Goal: Task Accomplishment & Management: Complete application form

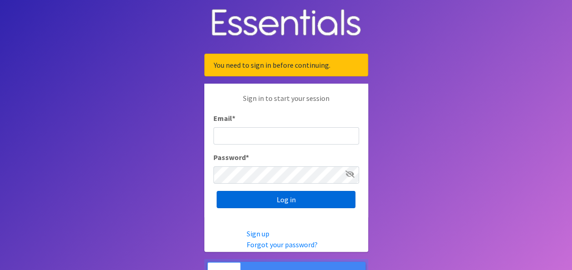
type input "[EMAIL_ADDRESS][DOMAIN_NAME]"
click at [342, 202] on input "Log in" at bounding box center [286, 199] width 139 height 17
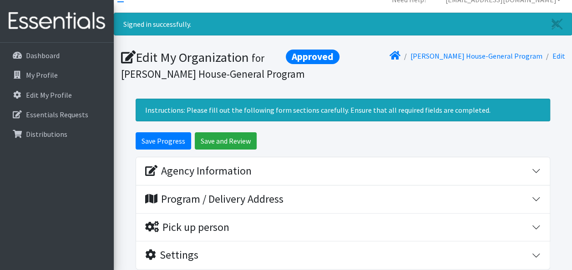
scroll to position [13, 0]
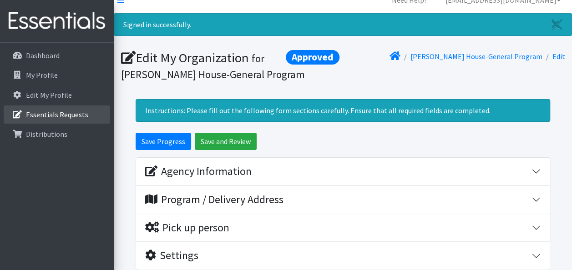
click at [71, 114] on p "Essentials Requests" at bounding box center [57, 114] width 62 height 9
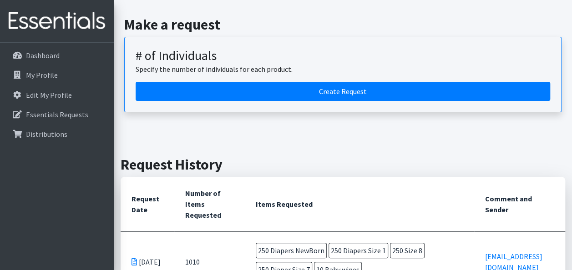
scroll to position [78, 0]
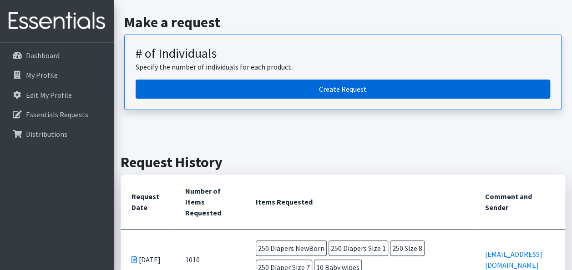
click at [323, 80] on link "Create Request" at bounding box center [343, 89] width 415 height 19
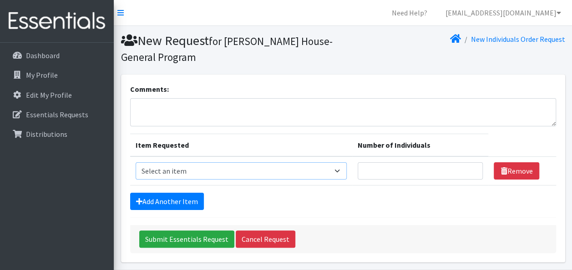
click at [293, 170] on select "Select an item # - Total number of kids being served with this order: Baby wipe…" at bounding box center [241, 171] width 211 height 17
select select "2668"
click at [136, 163] on select "Select an item # - Total number of kids being served with this order: Baby wipe…" at bounding box center [241, 171] width 211 height 17
click at [188, 192] on form "Comments: Item Requested Number of Individuals Item Requested Select an item # …" at bounding box center [343, 169] width 426 height 170
click at [186, 201] on link "Add Another Item" at bounding box center [167, 201] width 74 height 17
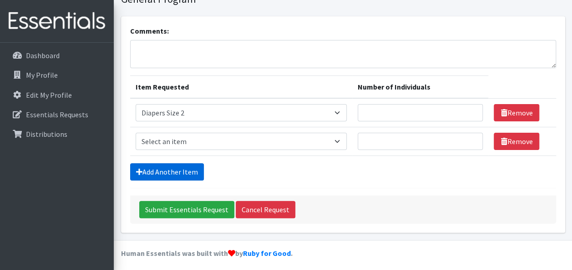
scroll to position [61, 0]
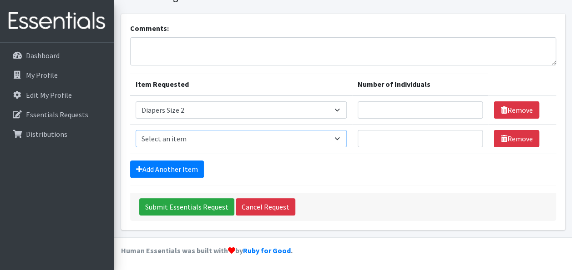
click at [169, 134] on select "Select an item # - Total number of kids being served with this order: Baby wipe…" at bounding box center [241, 138] width 211 height 17
select select "2655"
click at [136, 130] on select "Select an item # - Total number of kids being served with this order: Baby wipe…" at bounding box center [241, 138] width 211 height 17
click at [175, 163] on link "Add Another Item" at bounding box center [167, 169] width 74 height 17
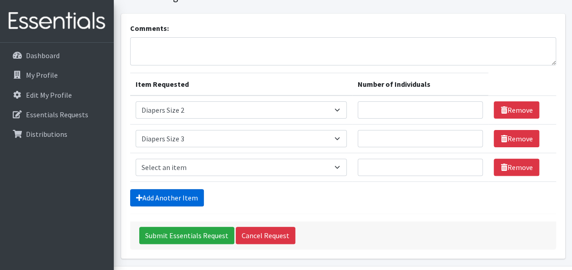
scroll to position [89, 0]
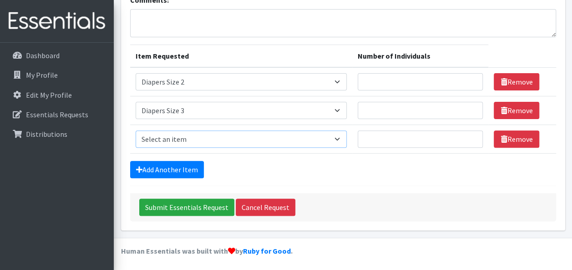
click at [179, 140] on select "Select an item # - Total number of kids being served with this order: Baby wipe…" at bounding box center [241, 139] width 211 height 17
select select "2661"
click at [136, 131] on select "Select an item # - Total number of kids being served with this order: Baby wipe…" at bounding box center [241, 139] width 211 height 17
click at [178, 169] on link "Add Another Item" at bounding box center [167, 169] width 74 height 17
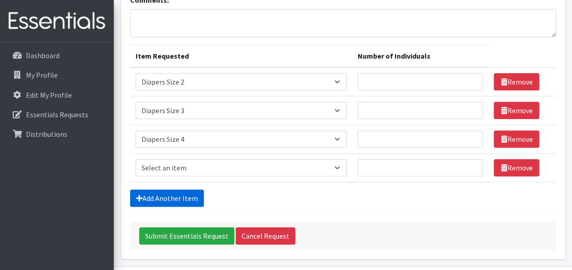
scroll to position [118, 0]
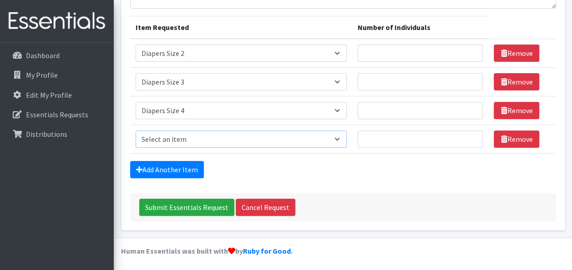
click at [176, 140] on select "Select an item # - Total number of kids being served with this order: Baby wipe…" at bounding box center [241, 139] width 211 height 17
select select "2644"
click at [136, 131] on select "Select an item # - Total number of kids being served with this order: Baby wipe…" at bounding box center [241, 139] width 211 height 17
click at [152, 174] on link "Add Another Item" at bounding box center [167, 169] width 74 height 17
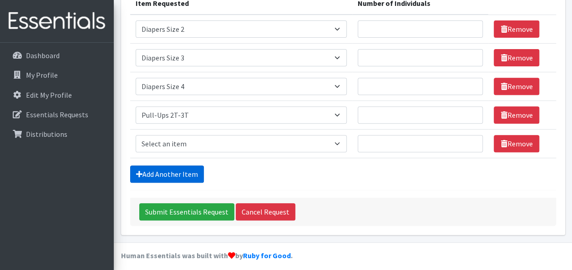
scroll to position [147, 0]
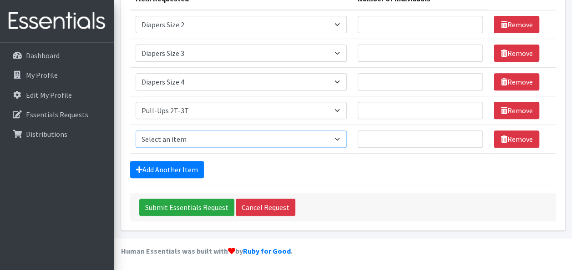
click at [179, 142] on select "Select an item # - Total number of kids being served with this order: Baby wipe…" at bounding box center [241, 139] width 211 height 17
select select "2679"
click at [136, 131] on select "Select an item # - Total number of kids being served with this order: Baby wipe…" at bounding box center [241, 139] width 211 height 17
click at [163, 169] on link "Add Another Item" at bounding box center [167, 169] width 74 height 17
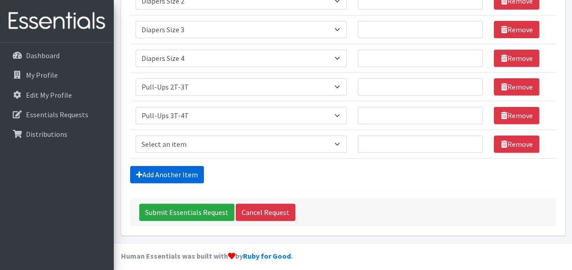
scroll to position [175, 0]
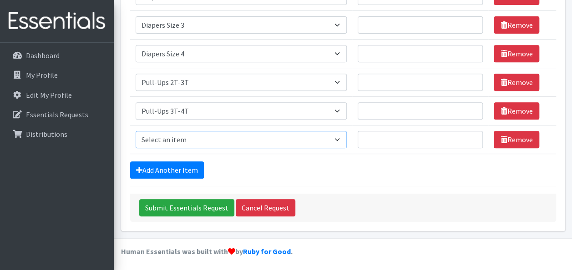
click at [166, 138] on select "Select an item # - Total number of kids being served with this order: Baby wipe…" at bounding box center [241, 139] width 211 height 17
select select "2680"
click at [136, 131] on select "Select an item # - Total number of kids being served with this order: Baby wipe…" at bounding box center [241, 139] width 211 height 17
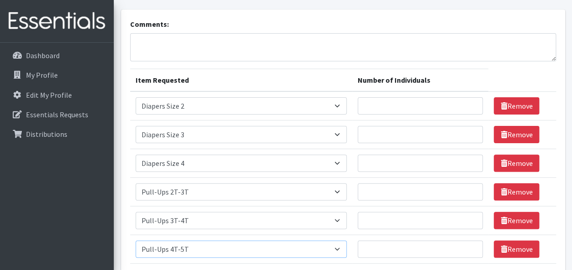
scroll to position [134, 0]
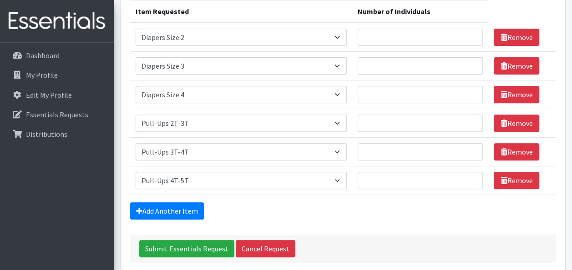
click at [185, 200] on form "Comments: Item Requested Number of Individuals Item Requested Select an item # …" at bounding box center [343, 106] width 426 height 313
click at [184, 214] on link "Add Another Item" at bounding box center [167, 211] width 74 height 17
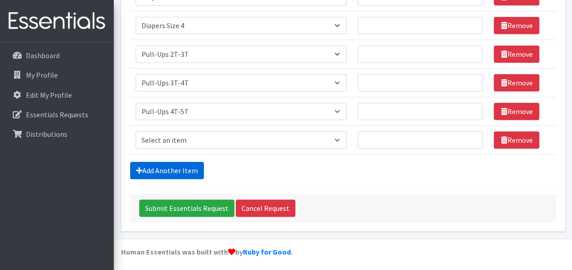
scroll to position [204, 0]
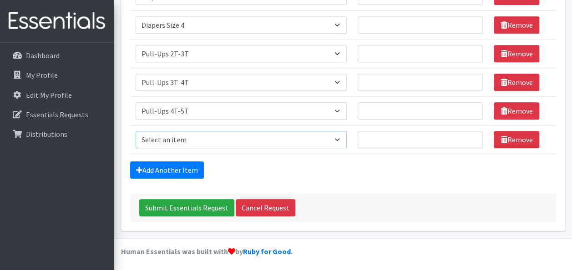
click at [178, 140] on select "Select an item # - Total number of kids being served with this order: Baby wipe…" at bounding box center [241, 139] width 211 height 17
select select "2649"
click at [136, 131] on select "Select an item # - Total number of kids being served with this order: Baby wipe…" at bounding box center [241, 139] width 211 height 17
click at [178, 164] on link "Add Another Item" at bounding box center [167, 170] width 74 height 17
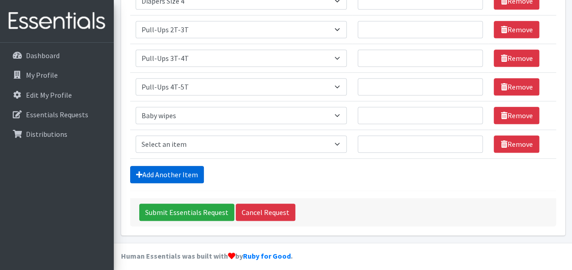
scroll to position [232, 0]
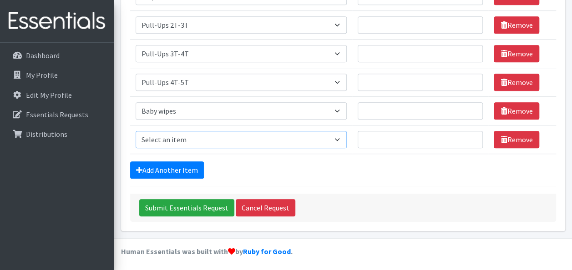
click at [174, 141] on select "Select an item # - Total number of kids being served with this order: Baby wipe…" at bounding box center [241, 139] width 211 height 17
select select "2665"
click at [136, 131] on select "Select an item # - Total number of kids being served with this order: Baby wipe…" at bounding box center [241, 139] width 211 height 17
click at [162, 164] on link "Add Another Item" at bounding box center [167, 170] width 74 height 17
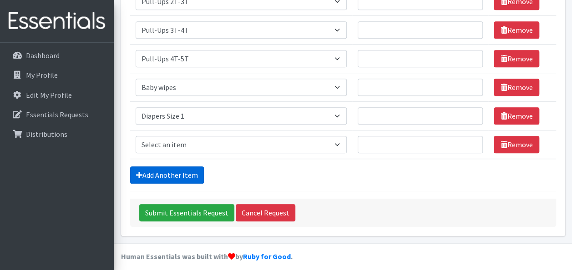
scroll to position [260, 0]
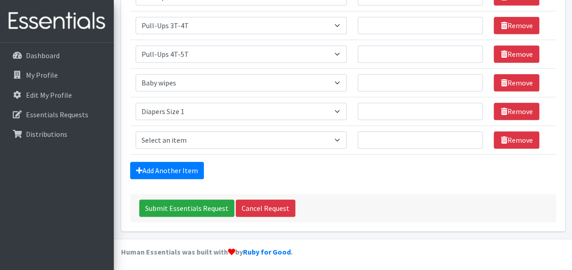
click at [163, 126] on td "Item Requested Select an item # - Total number of kids being served with this o…" at bounding box center [241, 140] width 222 height 29
click at [164, 142] on select "Select an item # - Total number of kids being served with this order: Baby wipe…" at bounding box center [241, 140] width 211 height 17
click at [136, 132] on select "Select an item # - Total number of kids being served with this order: Baby wipe…" at bounding box center [241, 140] width 211 height 17
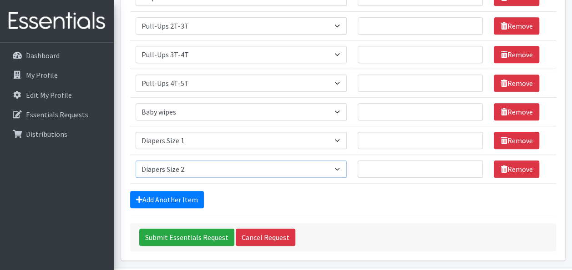
scroll to position [232, 0]
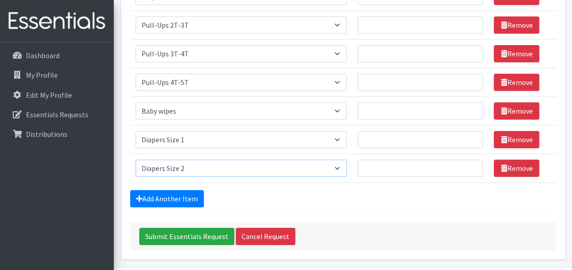
click at [180, 167] on select "Select an item # - Total number of kids being served with this order: Baby wipe…" at bounding box center [241, 168] width 211 height 17
select select "2648"
click at [136, 160] on select "Select an item # - Total number of kids being served with this order: Baby wipe…" at bounding box center [241, 168] width 211 height 17
click at [188, 195] on link "Add Another Item" at bounding box center [167, 198] width 74 height 17
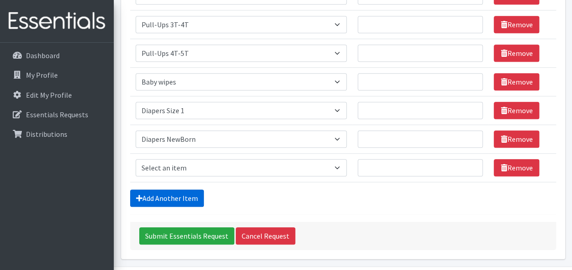
scroll to position [289, 0]
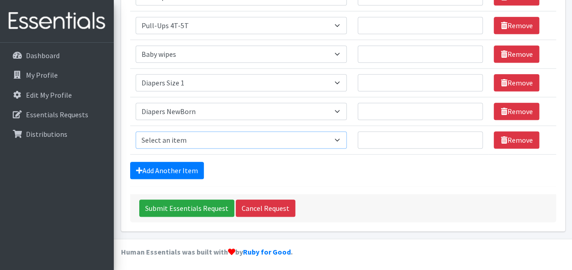
click at [181, 133] on select "Select an item # - Total number of kids being served with this order: Baby wipe…" at bounding box center [241, 140] width 211 height 17
select select "15228"
click at [136, 132] on select "Select an item # - Total number of kids being served with this order: Baby wipe…" at bounding box center [241, 140] width 211 height 17
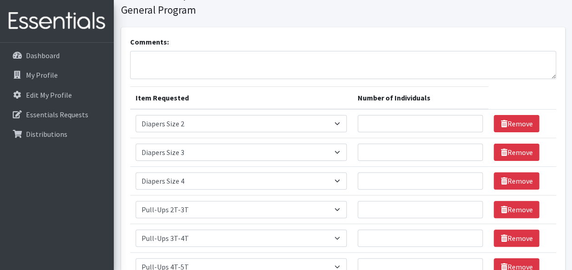
scroll to position [45, 0]
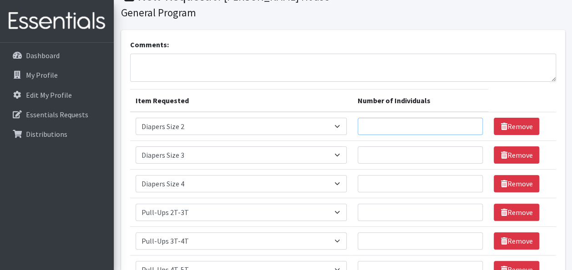
click at [406, 133] on input "Number of Individuals" at bounding box center [421, 126] width 126 height 17
type input "10"
click at [411, 151] on input "Number of Individuals" at bounding box center [421, 155] width 126 height 17
type input "10"
click at [409, 184] on input "Number of Individuals" at bounding box center [421, 183] width 126 height 17
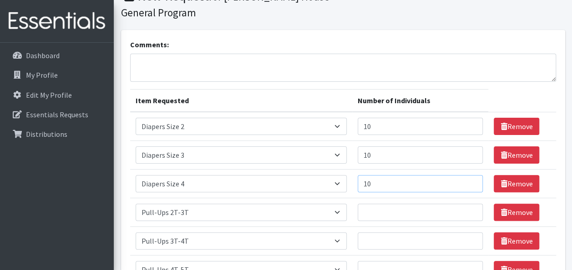
type input "10"
click at [406, 209] on input "Number of Individuals" at bounding box center [421, 212] width 126 height 17
type input "10"
click at [404, 236] on input "Number of Individuals" at bounding box center [421, 241] width 126 height 17
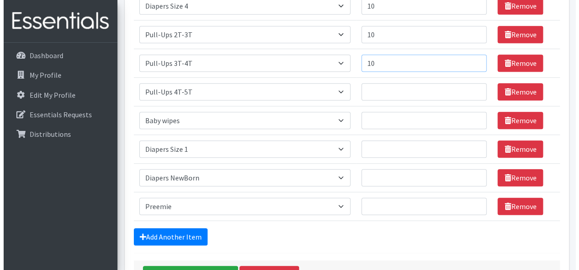
scroll to position [226, 0]
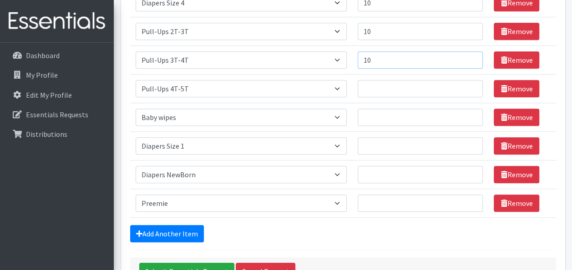
type input "10"
click at [389, 90] on input "Number of Individuals" at bounding box center [421, 88] width 126 height 17
type input "10"
click at [387, 111] on input "Number of Individuals" at bounding box center [421, 117] width 126 height 17
type input "10"
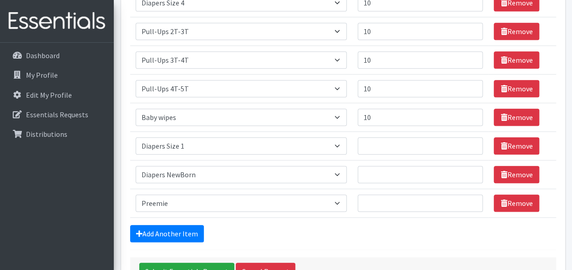
click at [385, 134] on td "Number of Individuals" at bounding box center [420, 146] width 137 height 29
click at [390, 147] on input "Number of Individuals" at bounding box center [421, 146] width 126 height 17
type input "10"
click at [386, 166] on input "Number of Individuals" at bounding box center [421, 174] width 126 height 17
type input "10"
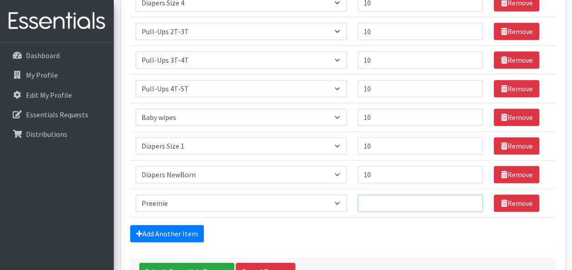
click at [379, 202] on input "Number of Individuals" at bounding box center [421, 203] width 126 height 17
type input "10"
click at [378, 230] on div "Add Another Item" at bounding box center [343, 233] width 426 height 17
click at [197, 267] on input "Submit Essentials Request" at bounding box center [186, 271] width 95 height 17
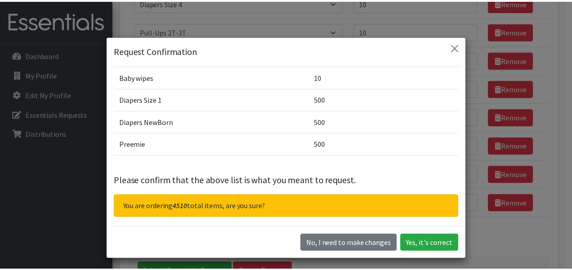
scroll to position [162, 0]
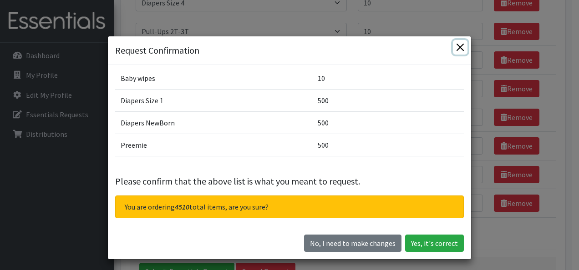
click at [455, 48] on button "Close" at bounding box center [460, 47] width 15 height 15
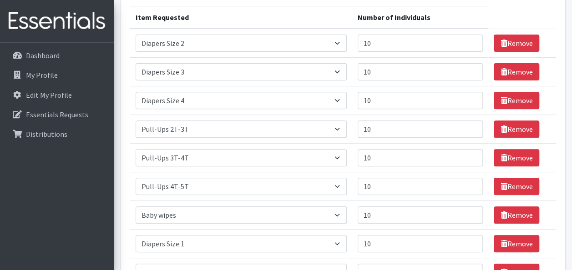
scroll to position [127, 0]
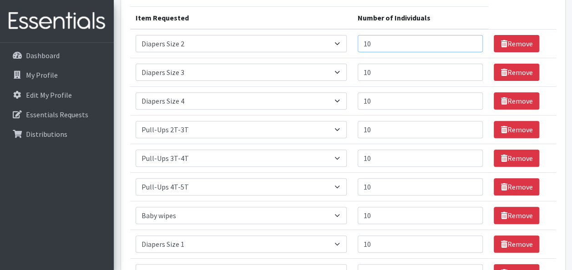
click at [389, 41] on input "10" at bounding box center [421, 43] width 126 height 17
type input "1"
type input "5"
click at [377, 72] on input "10" at bounding box center [421, 72] width 126 height 17
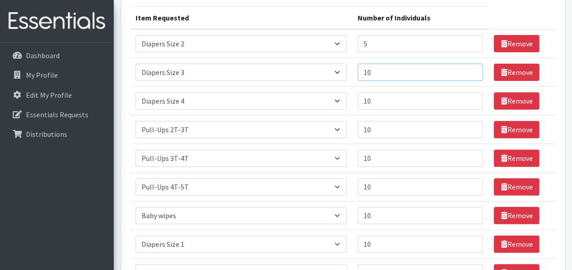
type input "1"
type input "5"
click at [374, 97] on input "10" at bounding box center [421, 100] width 126 height 17
type input "1"
type input "5"
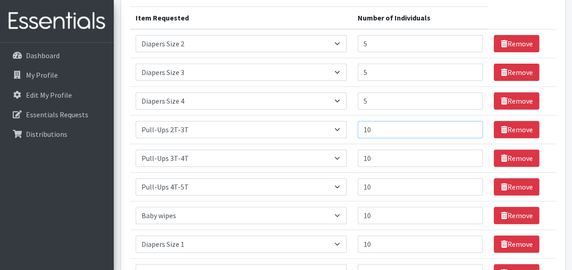
click at [377, 137] on input "10" at bounding box center [421, 129] width 126 height 17
type input "1"
type input "5"
click at [378, 157] on input "10" at bounding box center [421, 158] width 126 height 17
type input "1"
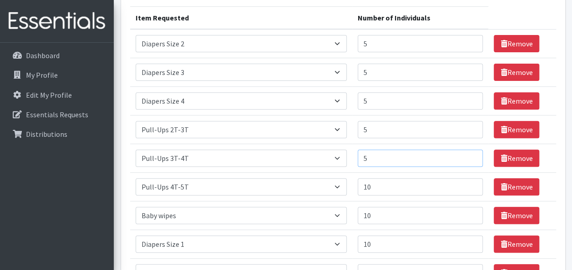
type input "5"
click at [380, 181] on input "10" at bounding box center [421, 186] width 126 height 17
type input "1"
type input "5"
click at [378, 218] on input "10" at bounding box center [421, 215] width 126 height 17
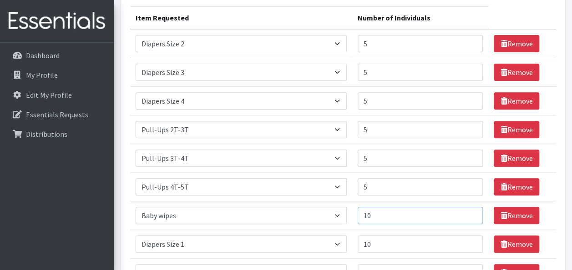
type input "1"
type input "5"
click at [373, 242] on input "10" at bounding box center [421, 244] width 126 height 17
type input "1"
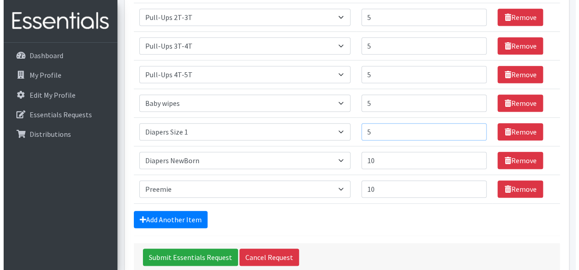
scroll to position [240, 0]
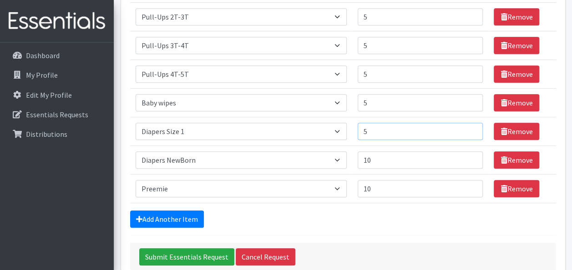
type input "5"
click at [375, 158] on input "10" at bounding box center [421, 160] width 126 height 17
type input "1"
type input "5"
click at [382, 183] on input "10" at bounding box center [421, 188] width 126 height 17
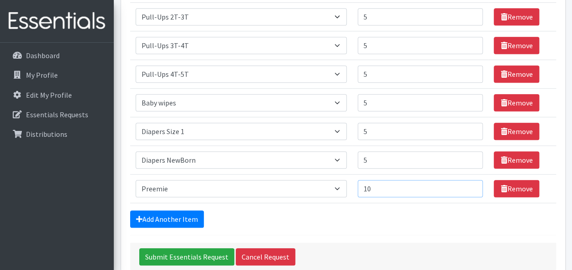
type input "1"
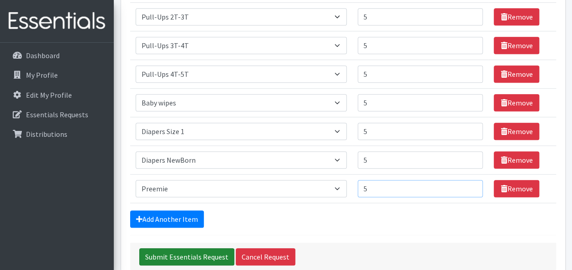
type input "5"
click at [203, 250] on input "Submit Essentials Request" at bounding box center [186, 257] width 95 height 17
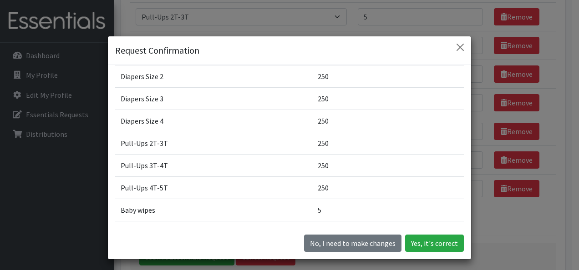
scroll to position [0, 0]
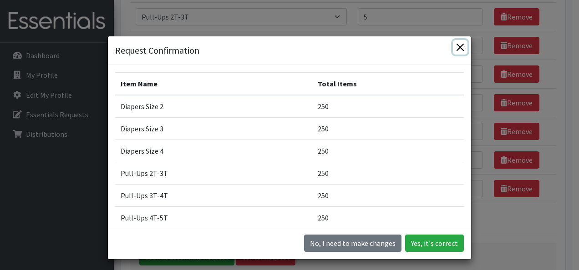
click at [461, 44] on button "Close" at bounding box center [460, 47] width 15 height 15
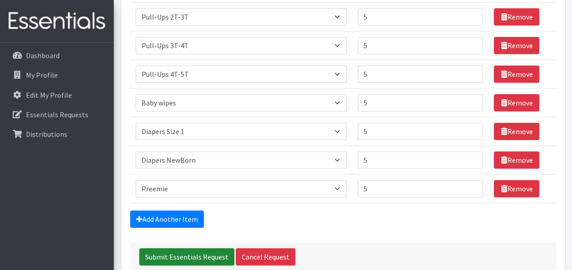
click at [201, 250] on input "Submit Essentials Request" at bounding box center [186, 257] width 95 height 17
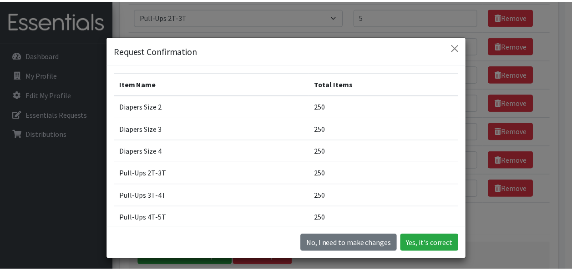
scroll to position [147, 0]
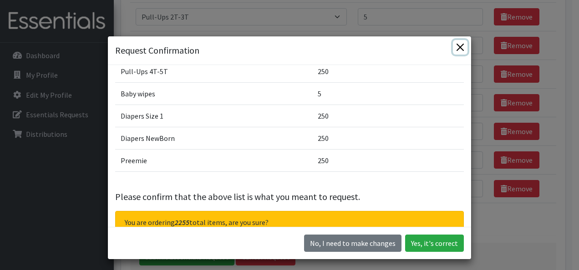
click at [453, 52] on button "Close" at bounding box center [460, 47] width 15 height 15
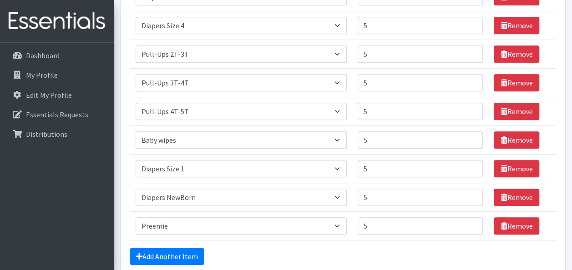
scroll to position [217, 0]
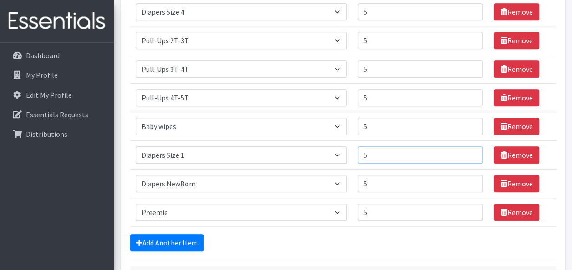
click at [402, 151] on input "5" at bounding box center [421, 155] width 126 height 17
type input "2"
click at [390, 209] on input "5" at bounding box center [421, 212] width 126 height 17
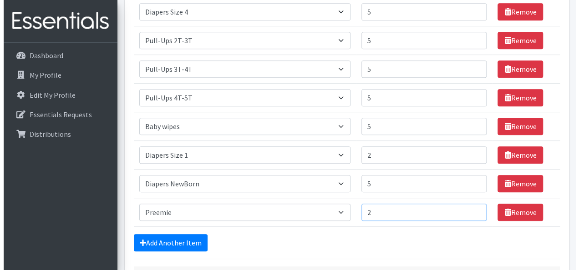
scroll to position [274, 0]
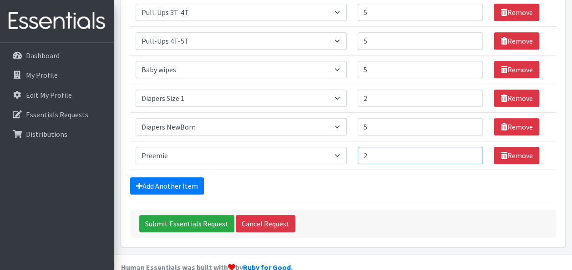
type input "2"
click at [380, 130] on input "5" at bounding box center [421, 126] width 126 height 17
type input "2"
click at [206, 224] on input "Submit Essentials Request" at bounding box center [186, 223] width 95 height 17
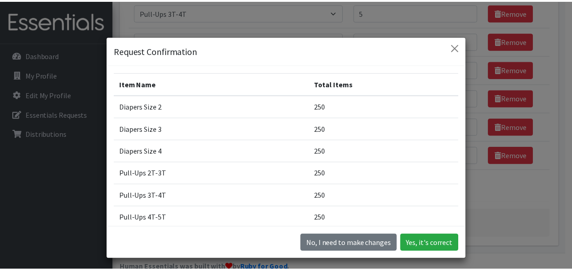
scroll to position [166, 0]
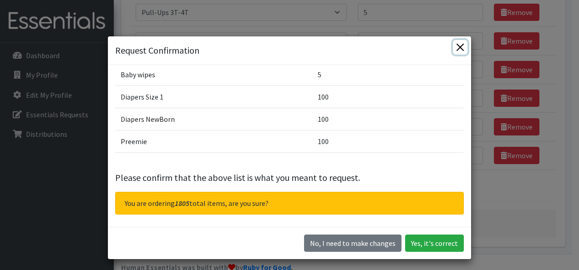
click at [454, 46] on button "Close" at bounding box center [460, 47] width 15 height 15
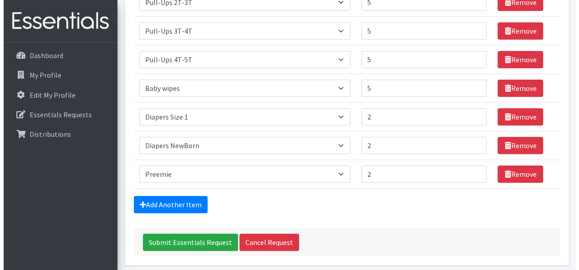
scroll to position [251, 0]
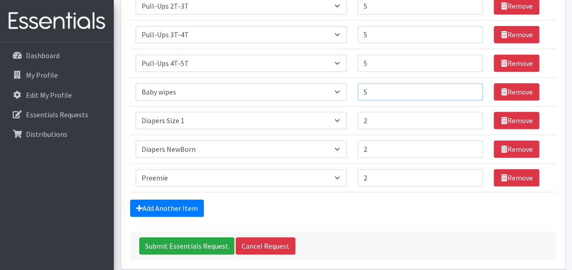
click at [383, 96] on input "5" at bounding box center [421, 91] width 126 height 17
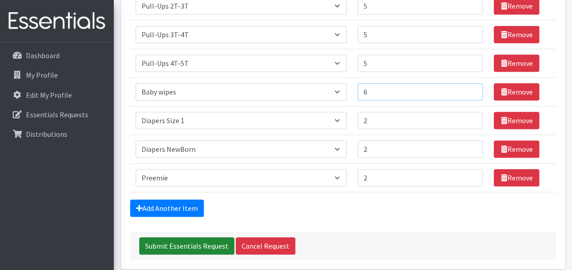
type input "6"
click at [151, 245] on input "Submit Essentials Request" at bounding box center [186, 246] width 95 height 17
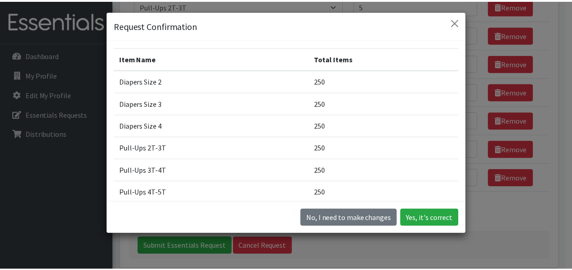
scroll to position [166, 0]
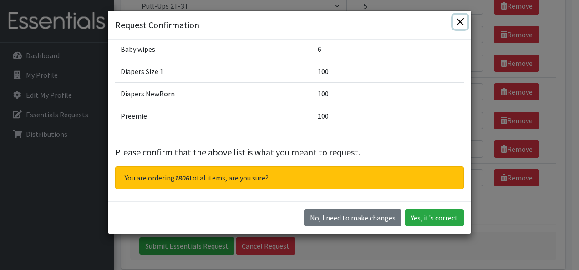
click at [462, 22] on button "Close" at bounding box center [460, 22] width 15 height 15
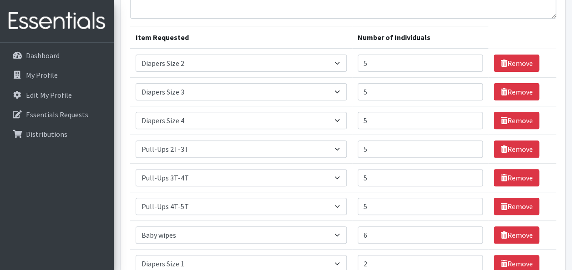
scroll to position [100, 0]
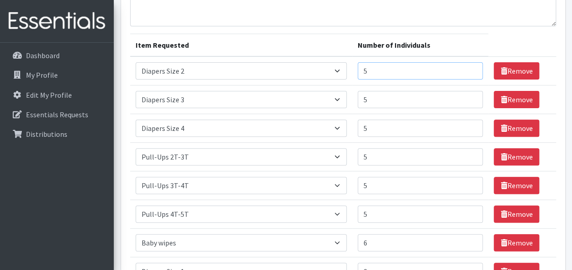
click at [377, 67] on input "5" at bounding box center [421, 70] width 126 height 17
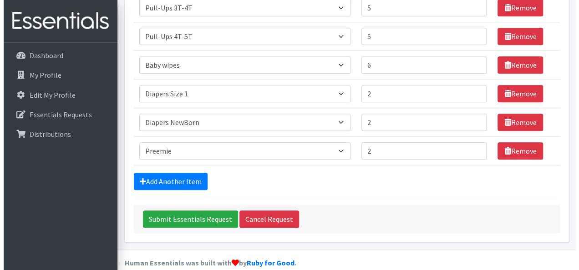
scroll to position [289, 0]
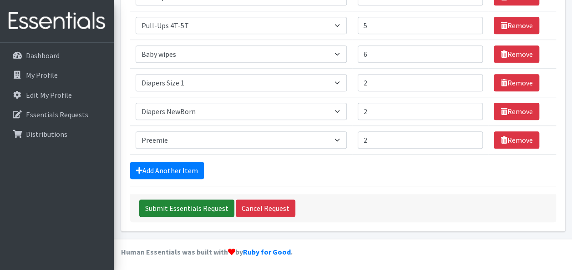
type input "6"
click at [178, 209] on input "Submit Essentials Request" at bounding box center [186, 208] width 95 height 17
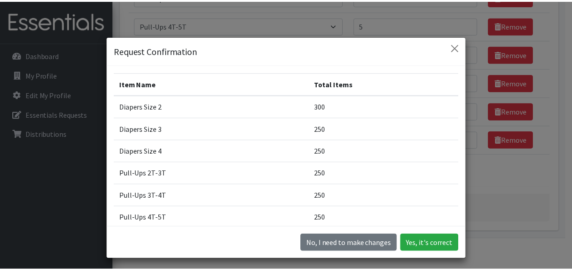
scroll to position [166, 0]
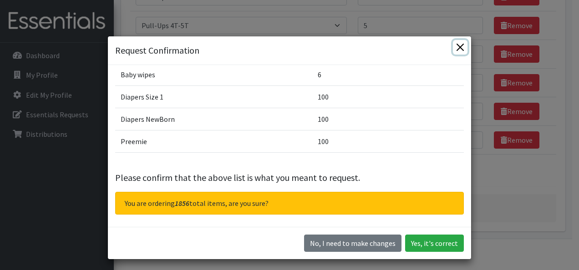
click at [460, 48] on button "Close" at bounding box center [460, 47] width 15 height 15
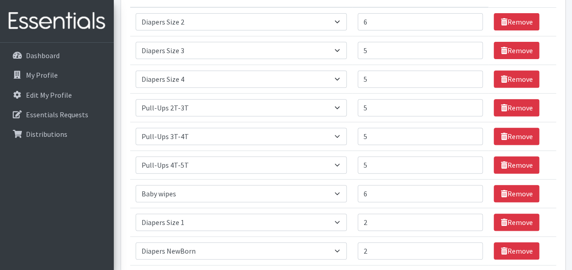
scroll to position [146, 0]
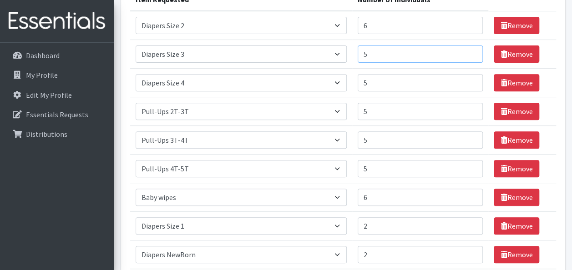
click at [393, 55] on input "5" at bounding box center [421, 54] width 126 height 17
type input "6"
click at [380, 82] on input "5" at bounding box center [421, 82] width 126 height 17
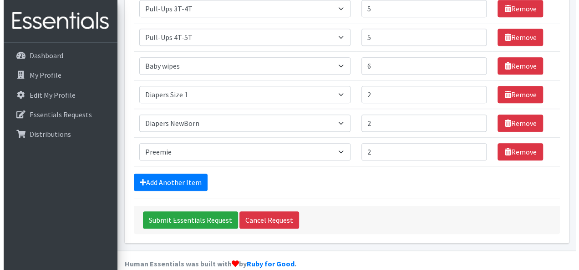
scroll to position [289, 0]
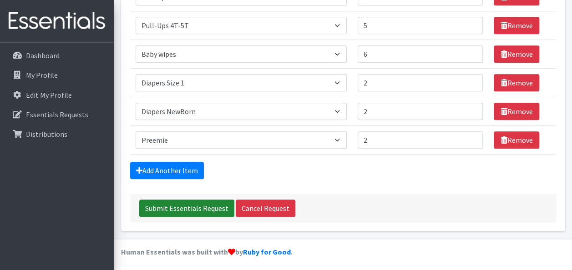
type input "6"
click at [214, 201] on input "Submit Essentials Request" at bounding box center [186, 208] width 95 height 17
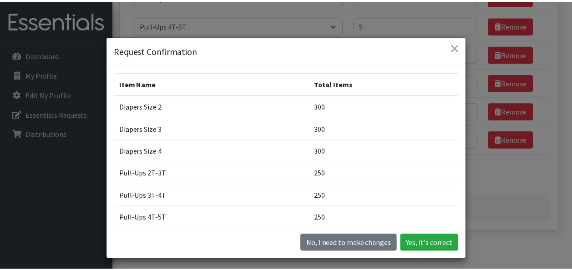
scroll to position [166, 0]
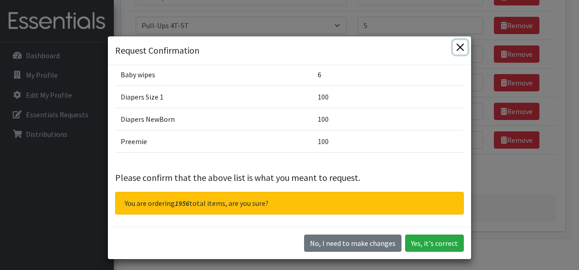
click at [454, 49] on button "Close" at bounding box center [460, 47] width 15 height 15
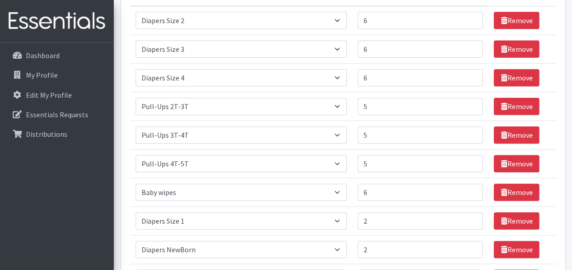
scroll to position [143, 0]
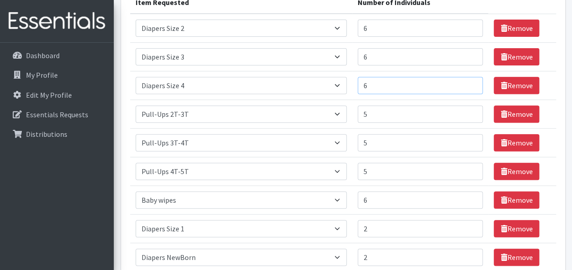
click at [401, 78] on input "6" at bounding box center [421, 85] width 126 height 17
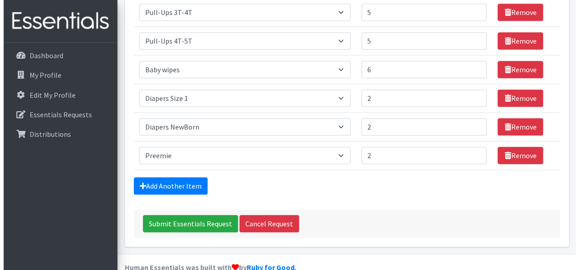
scroll to position [281, 0]
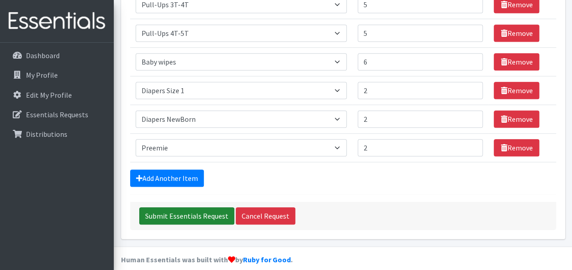
type input "5"
click at [168, 208] on input "Submit Essentials Request" at bounding box center [186, 216] width 95 height 17
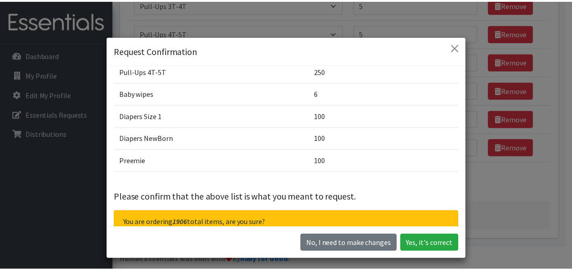
scroll to position [149, 0]
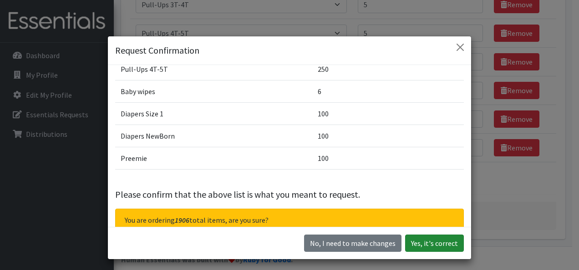
click at [427, 250] on button "Yes, it's correct" at bounding box center [434, 243] width 59 height 17
